Goal: Task Accomplishment & Management: Complete application form

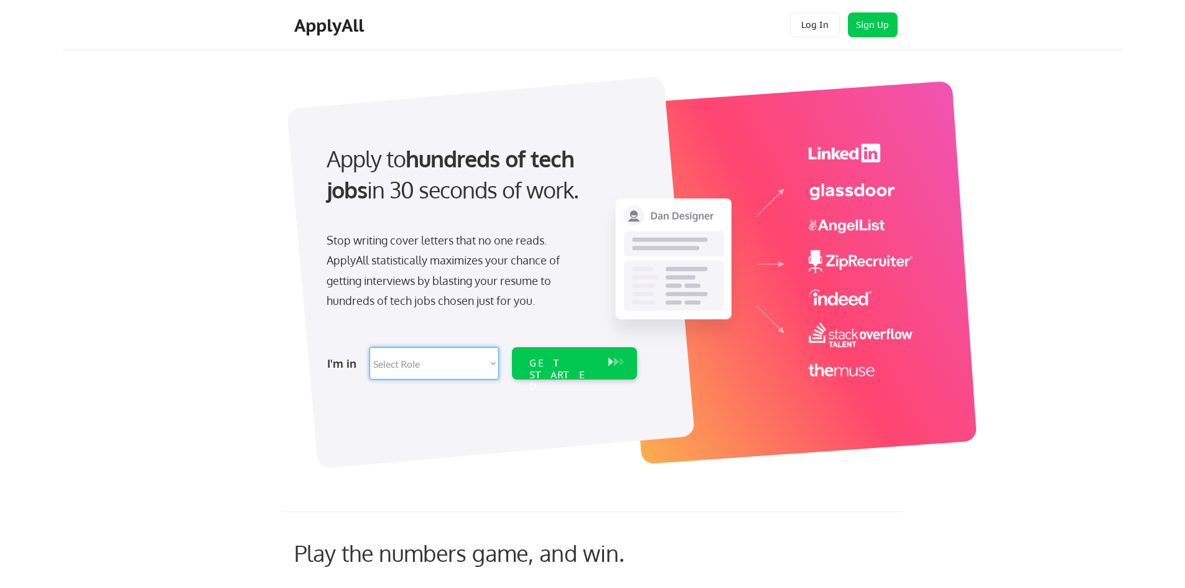
click at [493, 363] on select "Select Role Software Engineering Product Management Customer Success Sales UI/U…" at bounding box center [434, 363] width 129 height 32
select select ""customer_support""
click at [370, 347] on select "Select Role Software Engineering Product Management Customer Success Sales UI/U…" at bounding box center [434, 363] width 129 height 32
select select ""customer_support""
click at [550, 361] on div "GET STARTED" at bounding box center [563, 375] width 67 height 36
